Goal: Information Seeking & Learning: Understand process/instructions

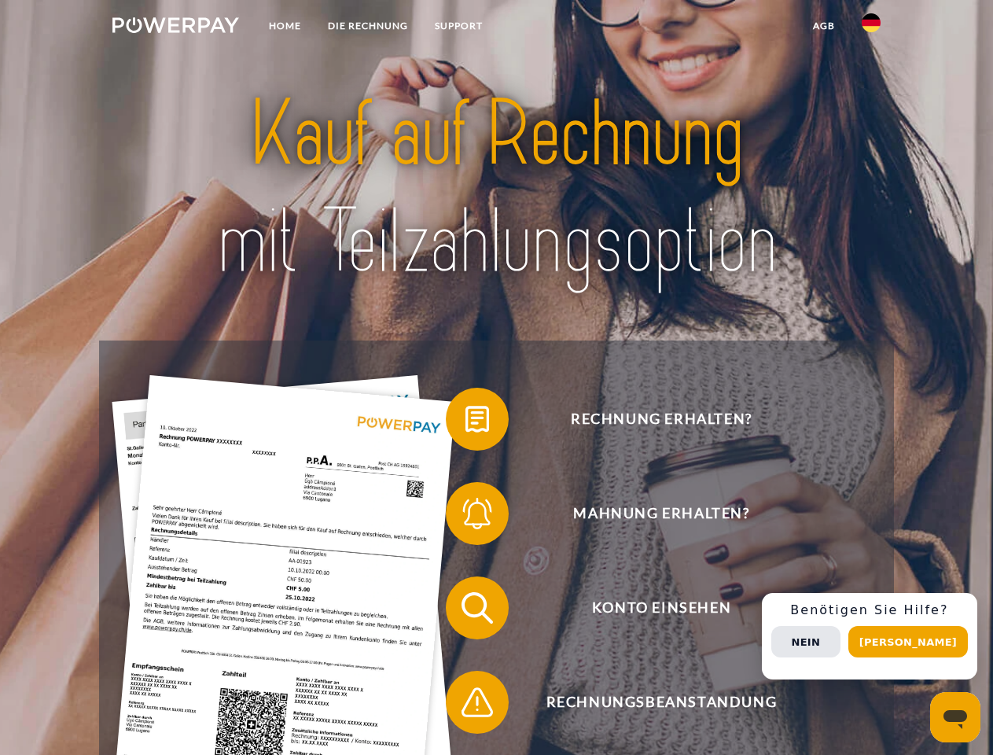
click at [175, 28] on img at bounding box center [175, 25] width 127 height 16
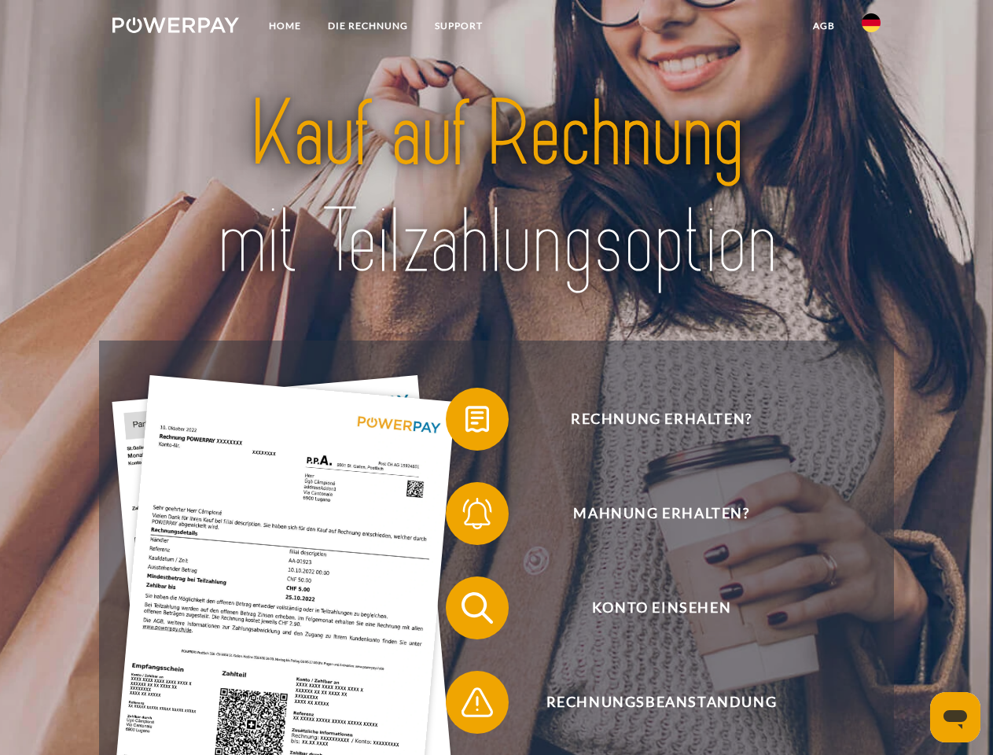
click at [871, 28] on img at bounding box center [870, 22] width 19 height 19
click at [823, 26] on link "agb" at bounding box center [823, 26] width 49 height 28
click at [465, 422] on span at bounding box center [453, 419] width 79 height 79
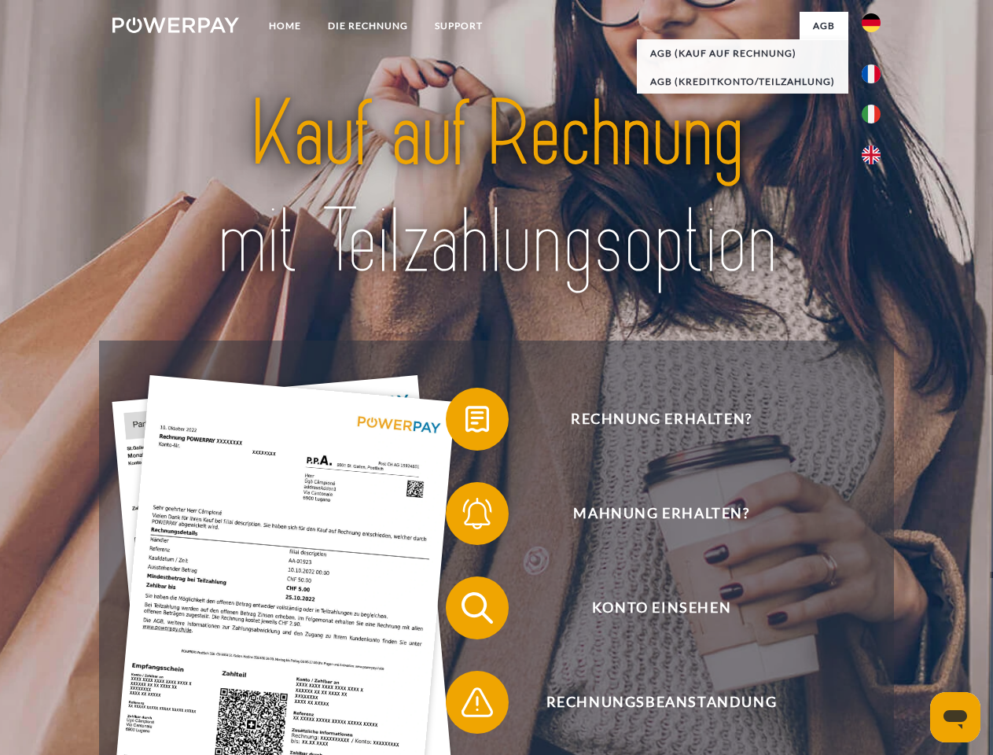
click at [465, 516] on div "Rechnung erhalten? Mahnung erhalten? Konto einsehen" at bounding box center [496, 654] width 794 height 629
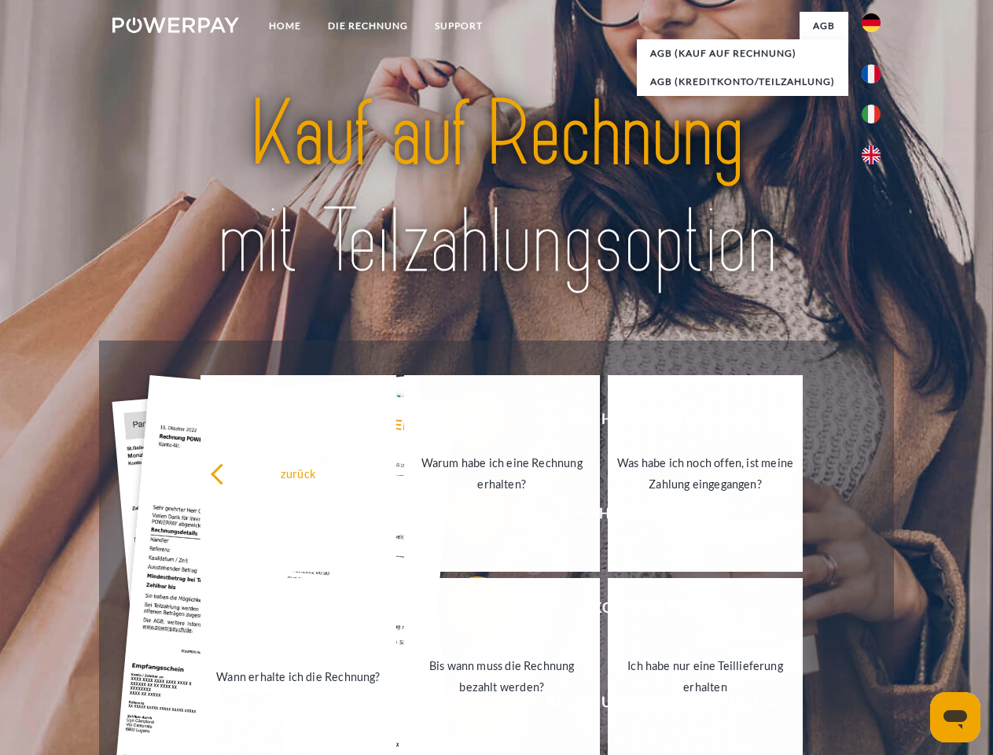
click at [465, 611] on link "Bis wann muss die Rechnung bezahlt werden?" at bounding box center [502, 676] width 196 height 196
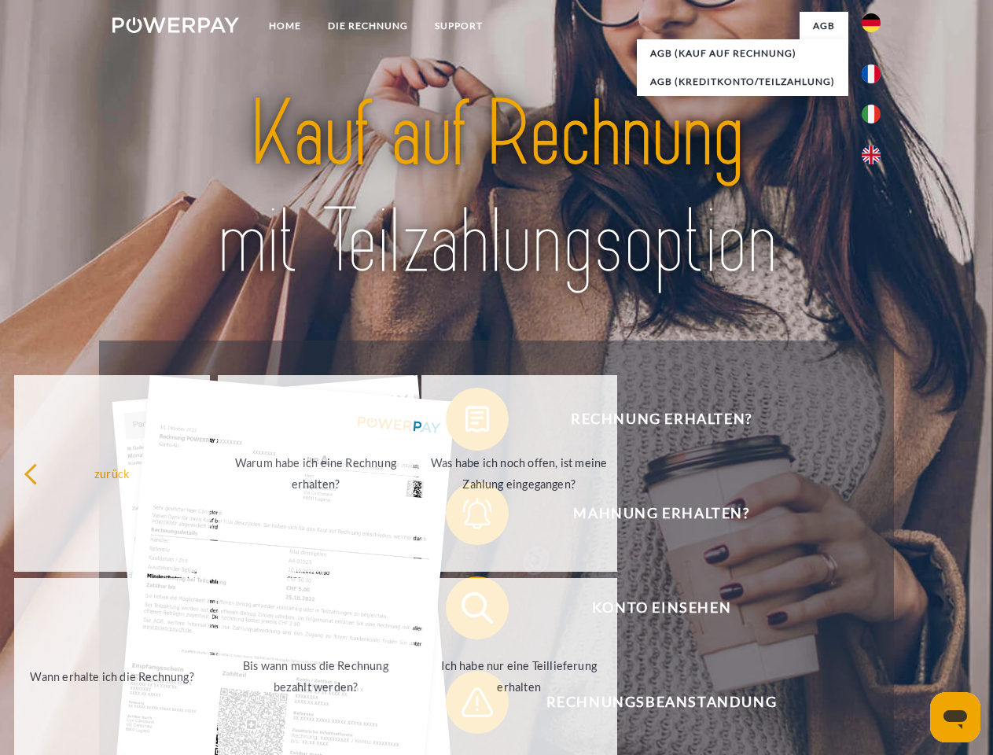
click at [465, 705] on span at bounding box center [453, 702] width 79 height 79
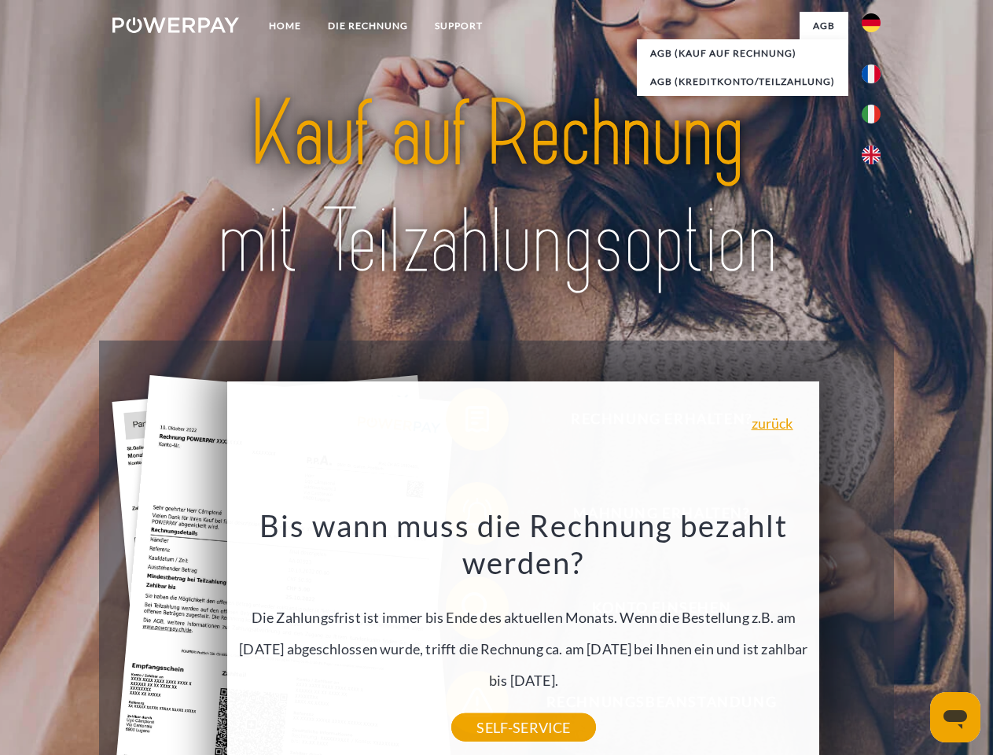
click at [875, 636] on div "Rechnung erhalten? Mahnung erhalten? Konto einsehen" at bounding box center [496, 654] width 794 height 629
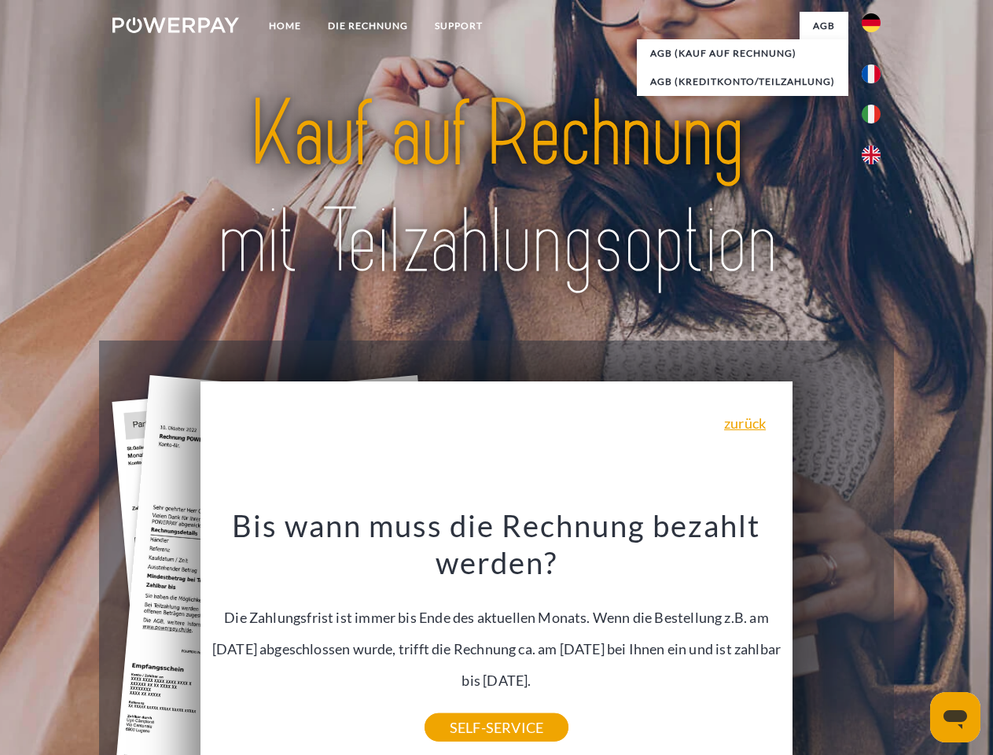
click at [836, 639] on span "Konto einsehen" at bounding box center [660, 607] width 385 height 63
click at [913, 641] on header "Home DIE RECHNUNG SUPPORT" at bounding box center [496, 542] width 993 height 1085
